Goal: Check status: Check status

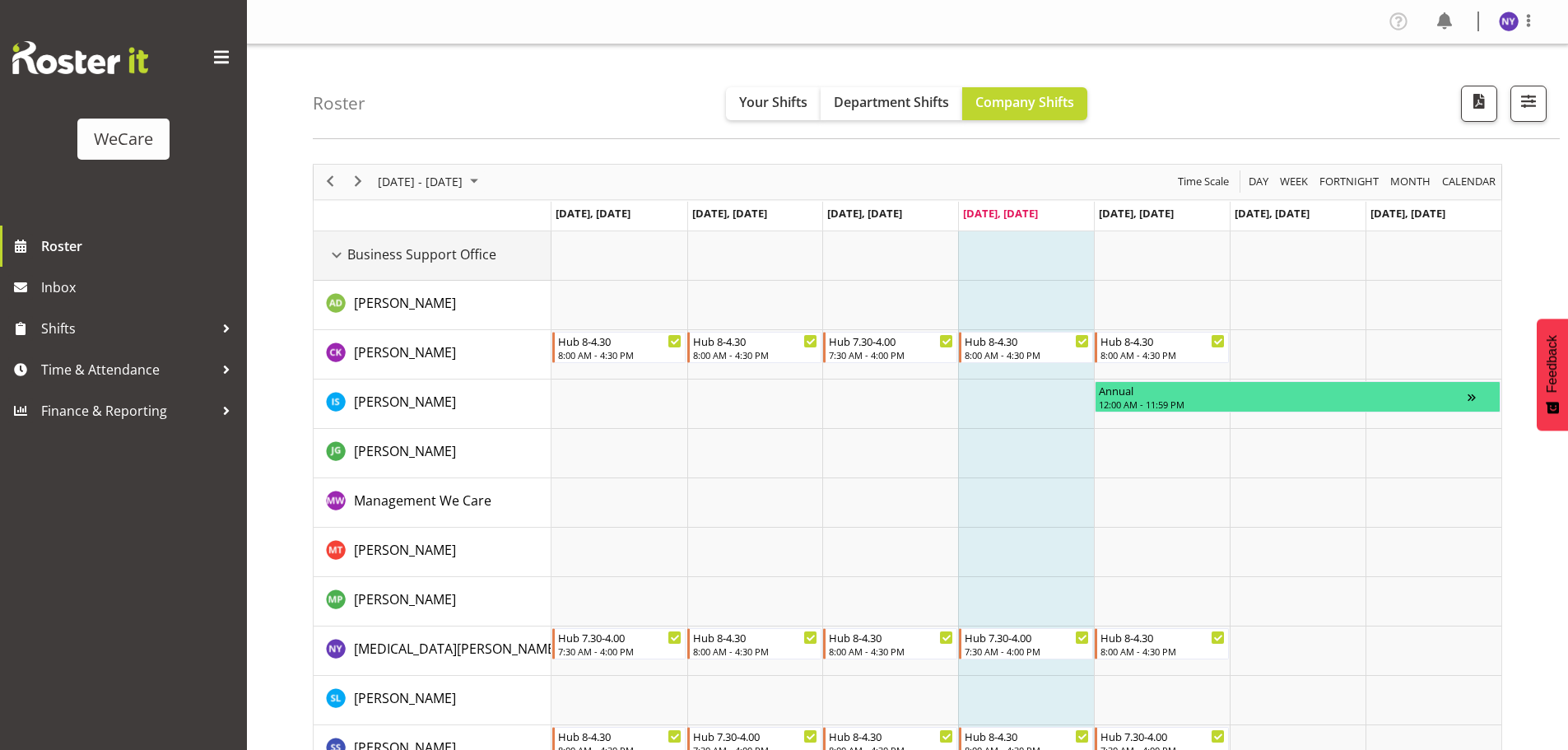
click at [339, 258] on div "Business Support Office resource" at bounding box center [337, 256] width 22 height 22
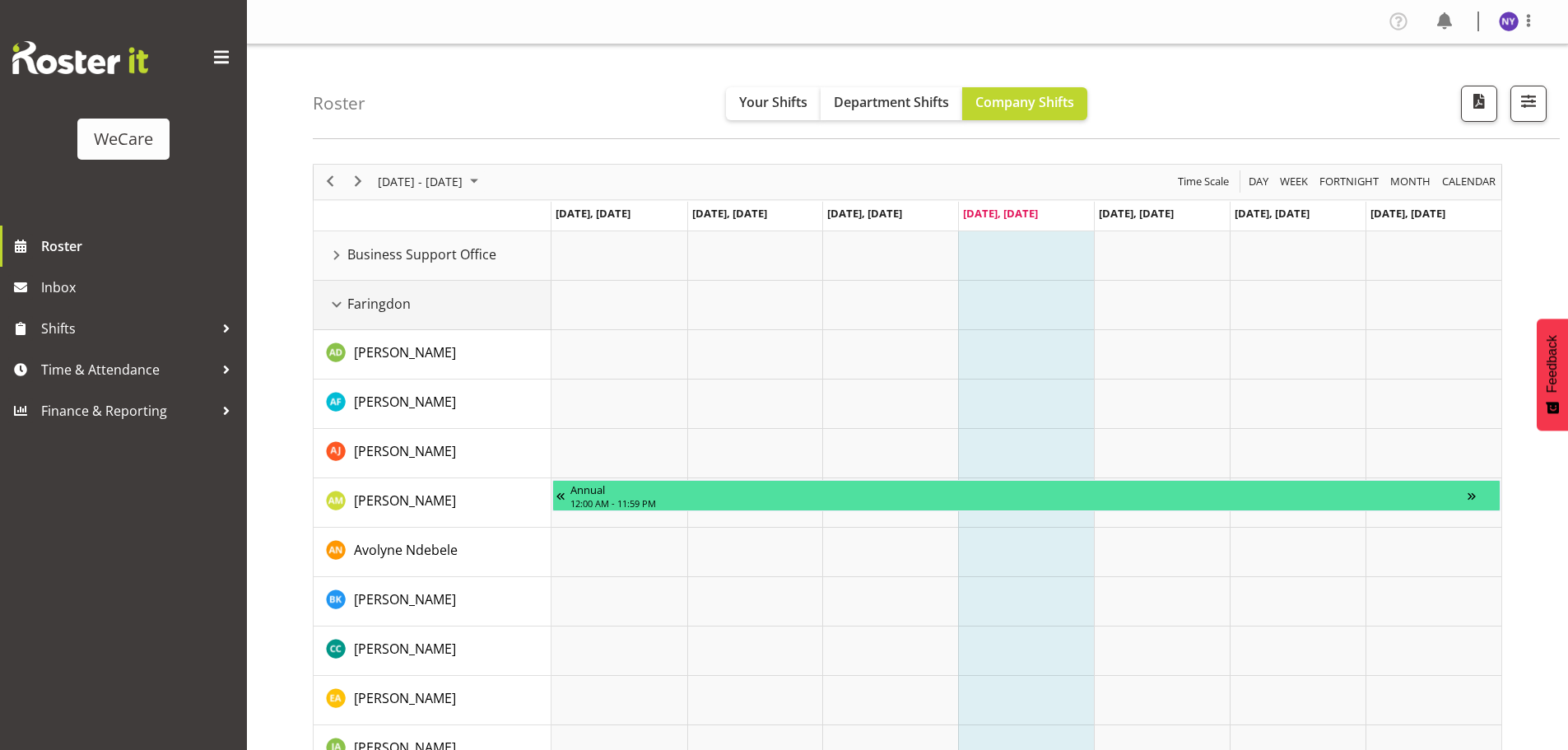
click at [334, 297] on div "Faringdon resource" at bounding box center [337, 305] width 22 height 22
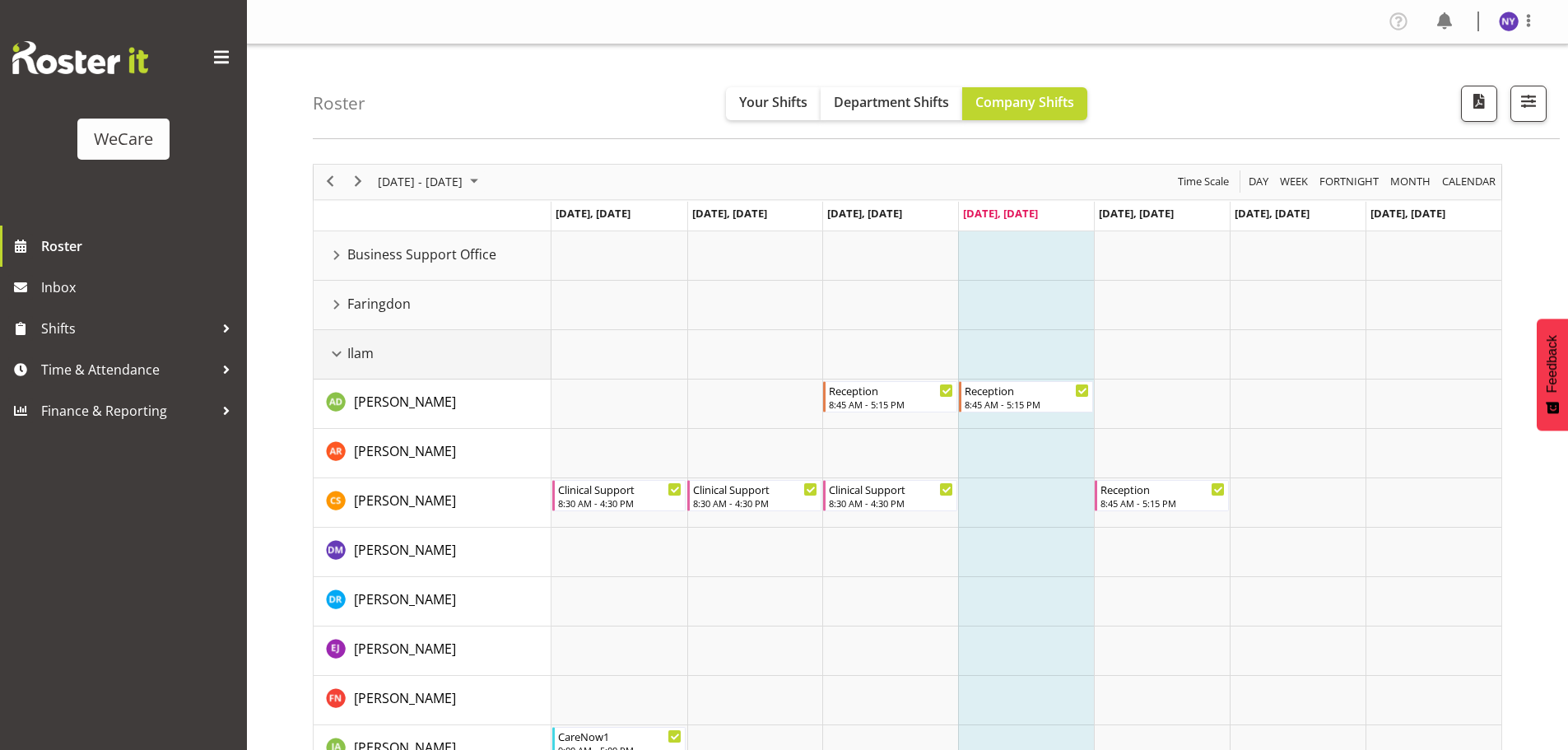
click at [337, 348] on div "Ilam resource" at bounding box center [337, 354] width 22 height 22
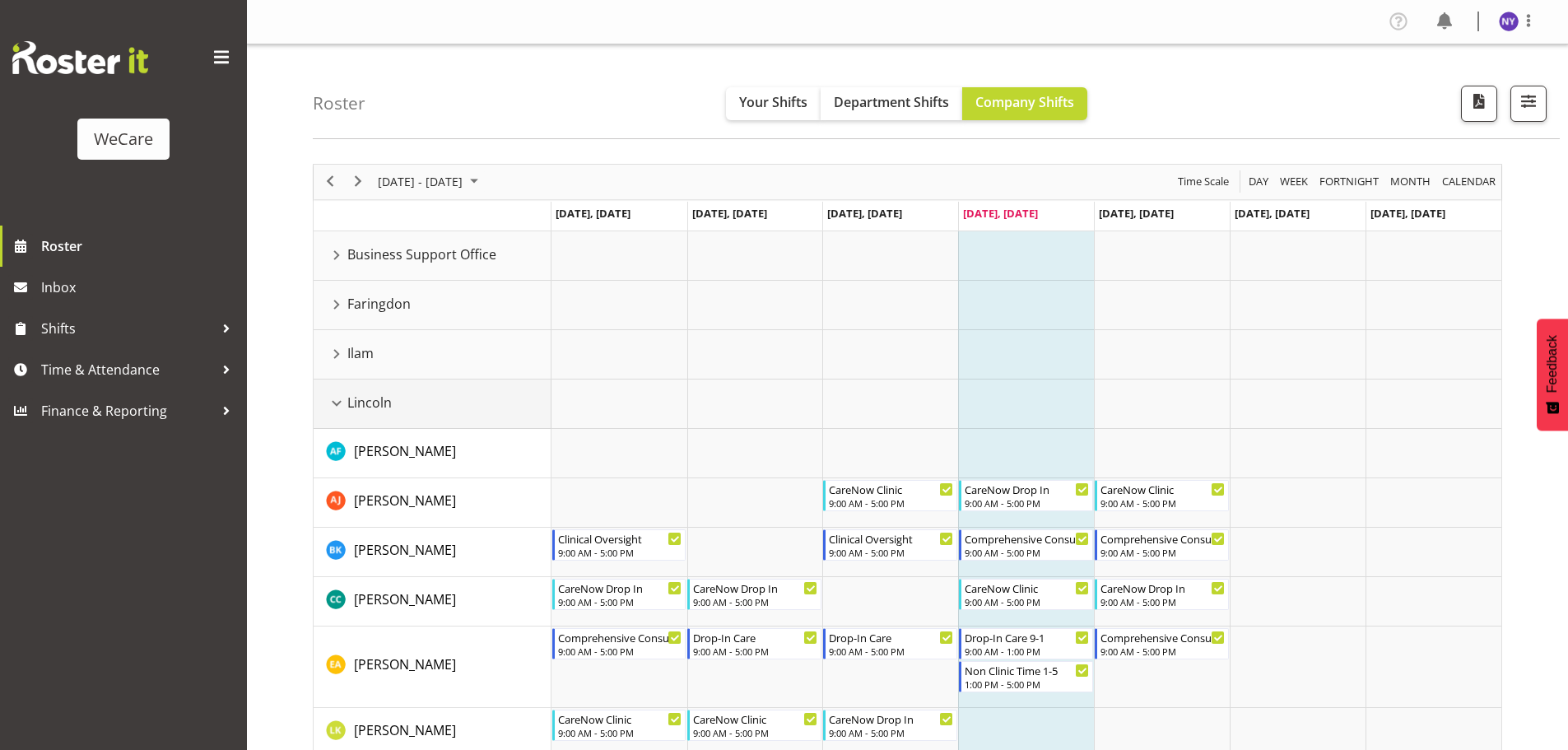
click at [336, 408] on div "Lincoln resource" at bounding box center [337, 403] width 22 height 22
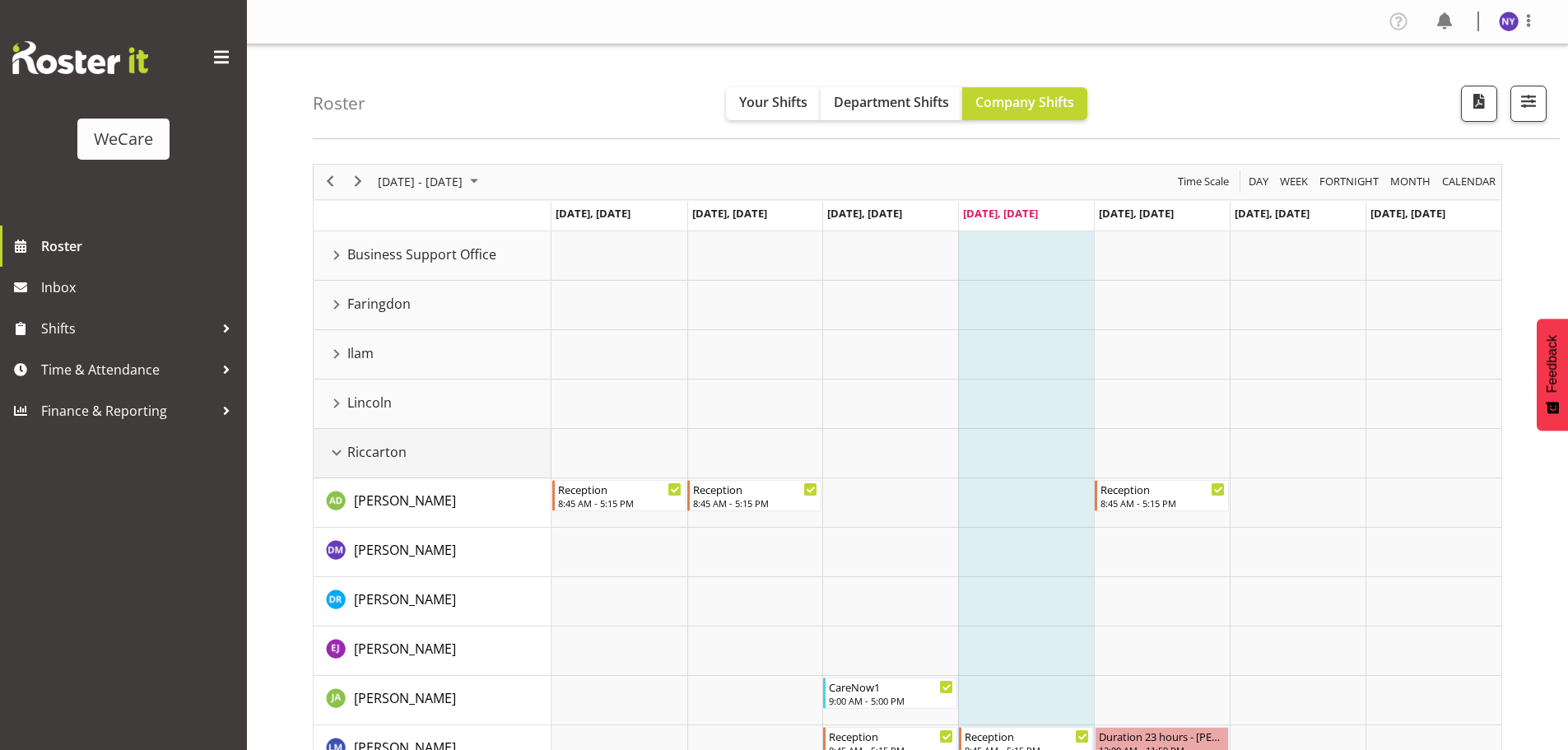
click at [339, 457] on div "Riccarton resource" at bounding box center [337, 452] width 22 height 22
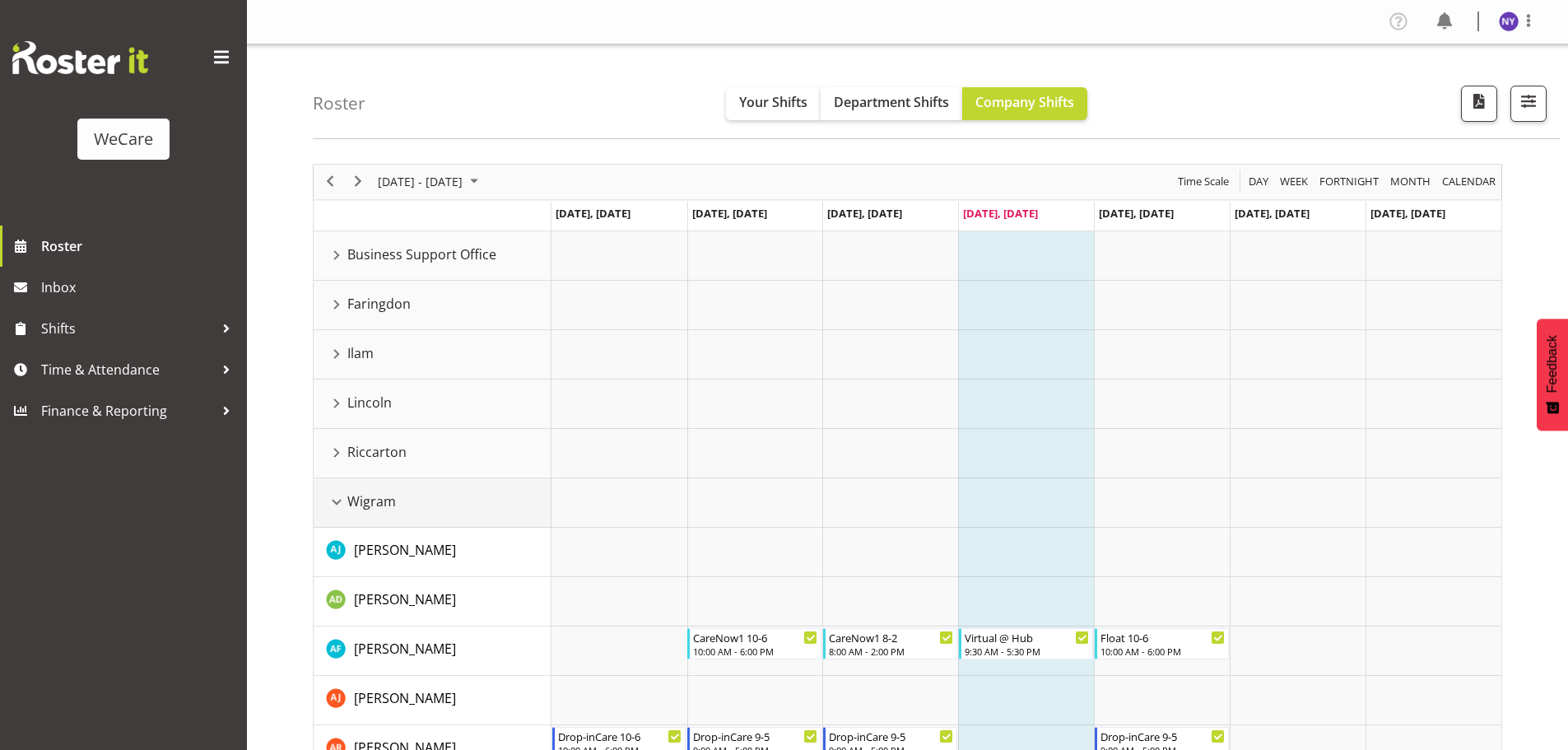
click at [339, 512] on div "Wigram resource" at bounding box center [337, 502] width 22 height 22
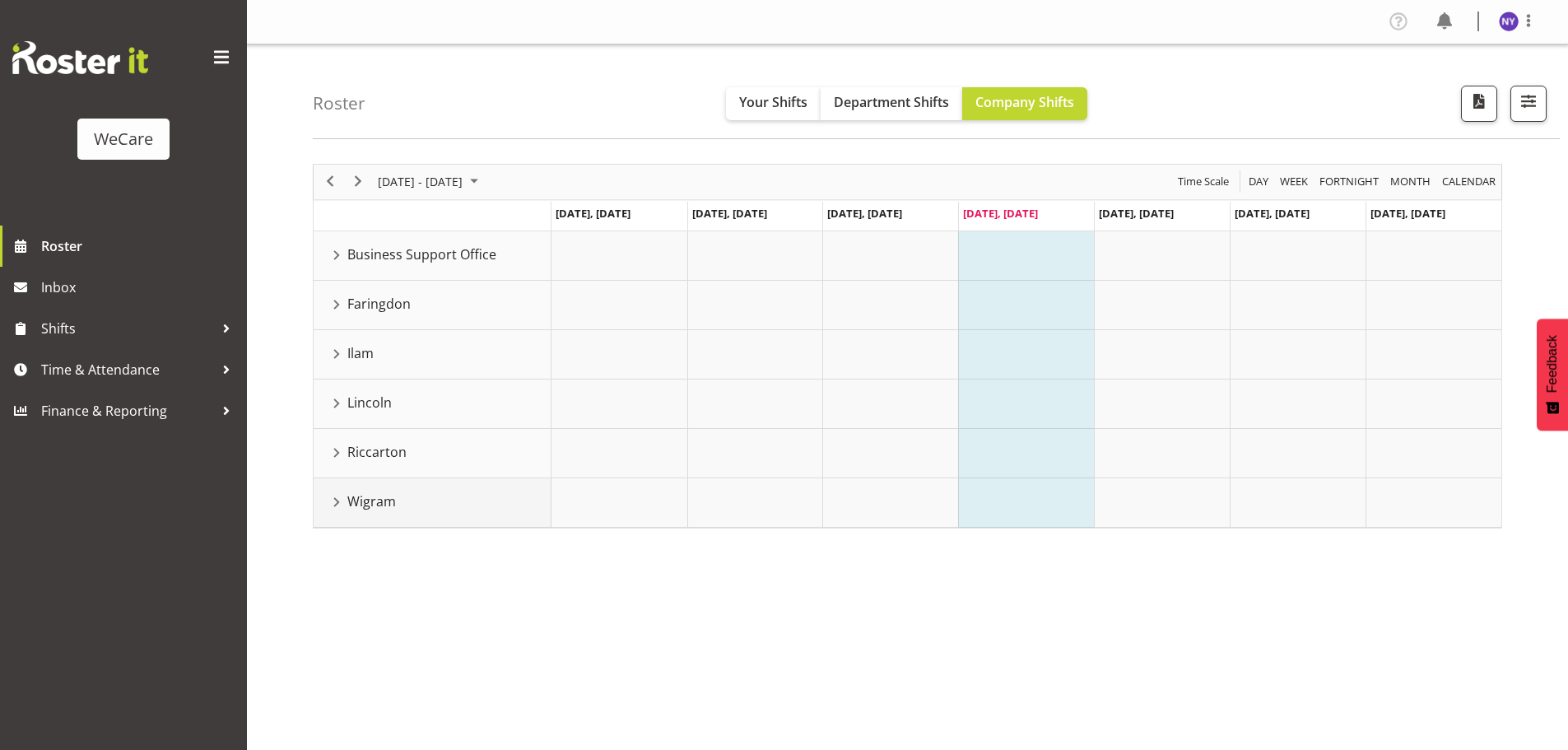
click at [344, 501] on div "Wigram resource" at bounding box center [337, 502] width 22 height 22
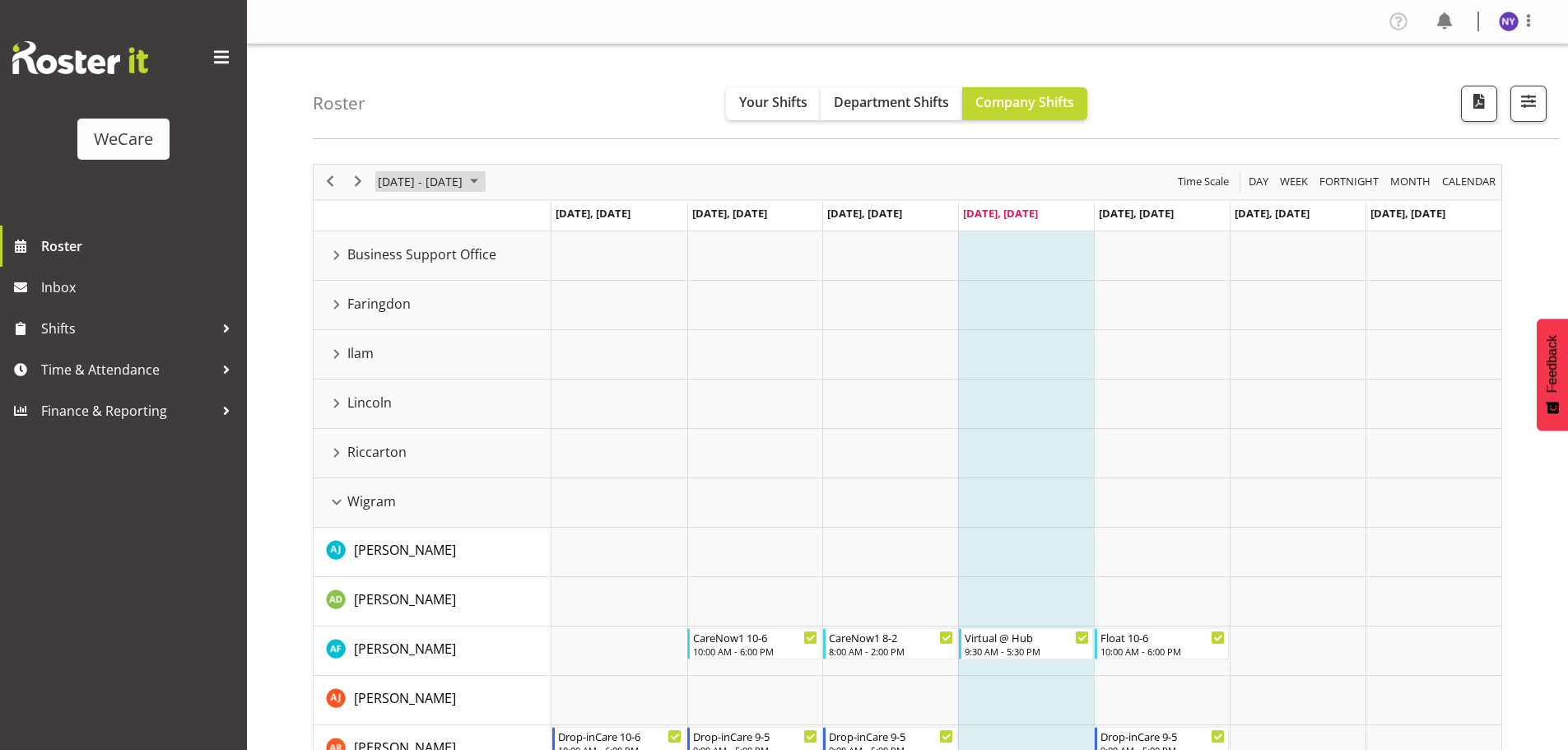
click at [484, 180] on span "August 2025" at bounding box center [474, 181] width 20 height 21
click at [550, 218] on span "next month" at bounding box center [550, 223] width 28 height 29
click at [439, 278] on span "3" at bounding box center [448, 279] width 24 height 24
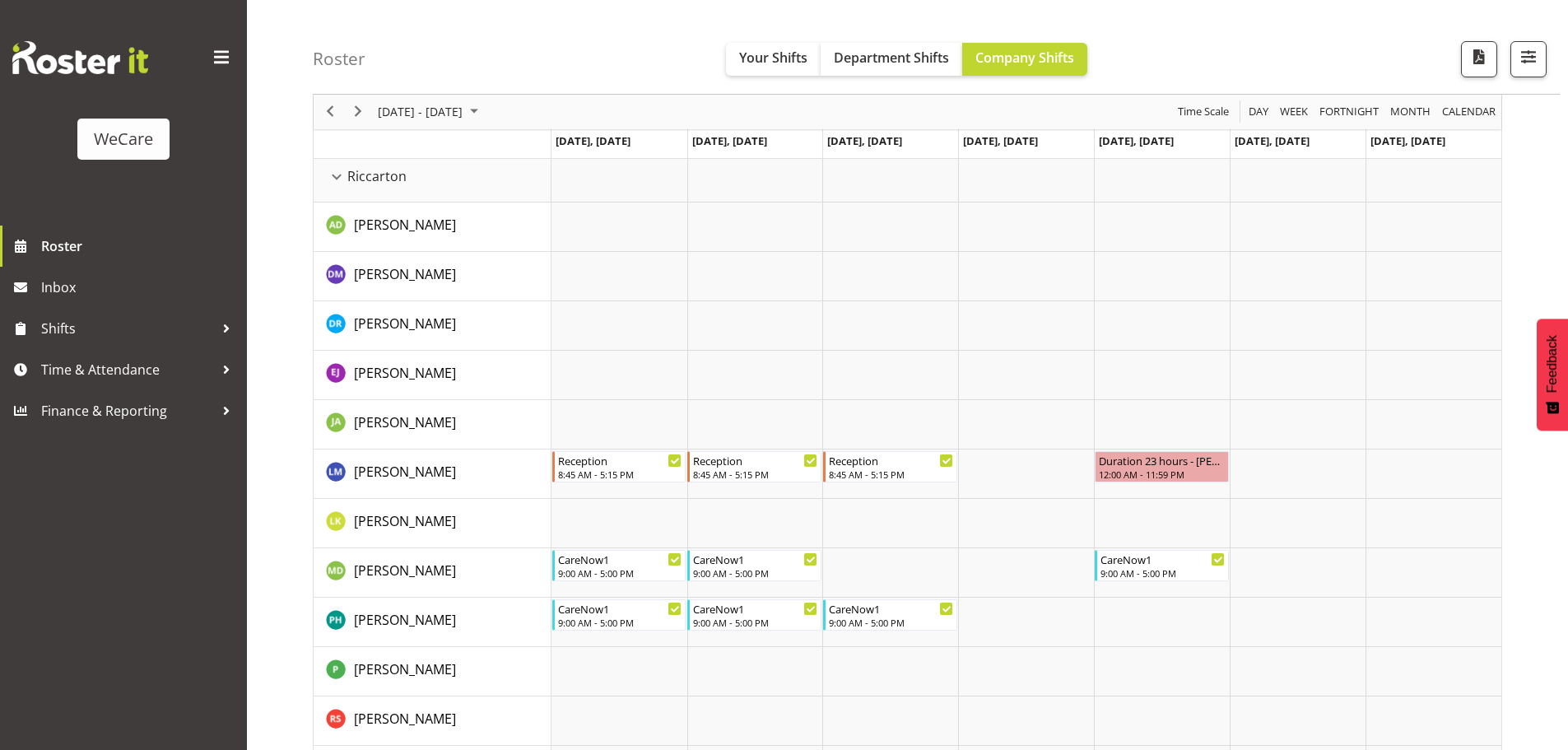
scroll to position [3739, 0]
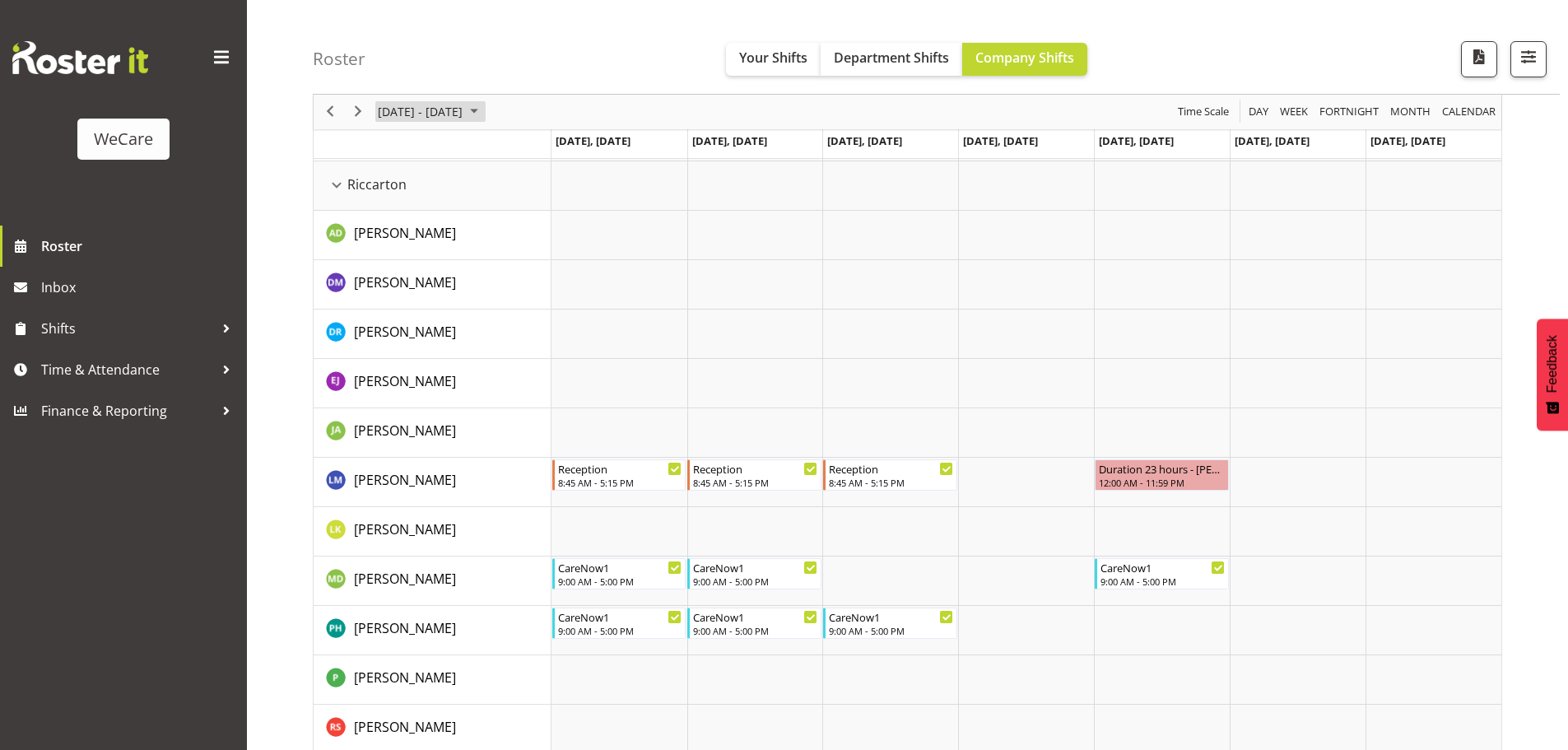
click at [464, 114] on span "[DATE] - [DATE]" at bounding box center [420, 112] width 88 height 21
click at [533, 344] on table "Mo Tu We Th Fr Sa Su 25 26 27 28 29 30 31 1 2 3 4 5 6 7 8 9 10 11 12 13 14 15 1…" at bounding box center [473, 258] width 201 height 173
click at [533, 355] on button "[DATE]" at bounding box center [537, 355] width 56 height 23
